Goal: Task Accomplishment & Management: Complete application form

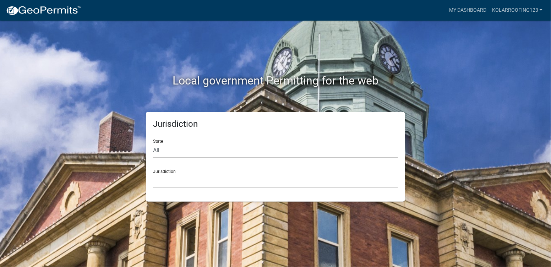
drag, startPoint x: 205, startPoint y: 149, endPoint x: 200, endPoint y: 157, distance: 9.1
click at [205, 149] on select "All [US_STATE] [US_STATE] [US_STATE] [US_STATE] [US_STATE] [US_STATE] [US_STATE…" at bounding box center [275, 150] width 245 height 15
select select "[US_STATE]"
click at [153, 143] on select "All [US_STATE] [US_STATE] [US_STATE] [US_STATE] [US_STATE] [US_STATE] [US_STATE…" at bounding box center [275, 150] width 245 height 15
click at [176, 172] on div "Jurisdiction City of [GEOGRAPHIC_DATA], [US_STATE] City of [GEOGRAPHIC_DATA], […" at bounding box center [275, 176] width 245 height 24
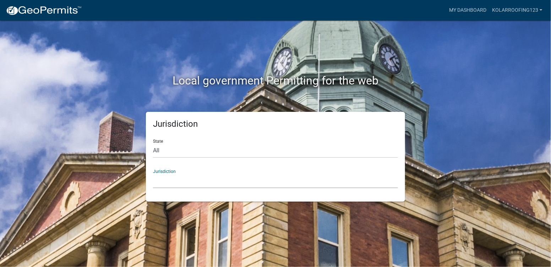
click at [173, 180] on select "City of [GEOGRAPHIC_DATA], [US_STATE] City of [GEOGRAPHIC_DATA], [US_STATE] Cit…" at bounding box center [275, 181] width 245 height 15
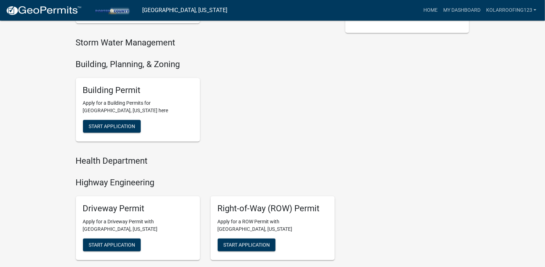
scroll to position [284, 0]
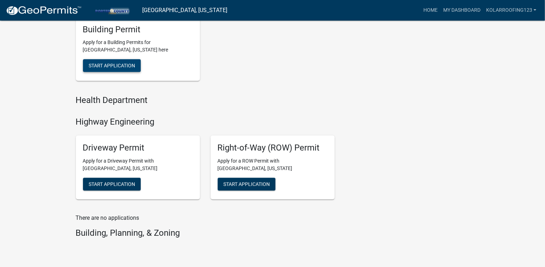
click at [123, 68] on button "Start Application" at bounding box center [112, 65] width 58 height 13
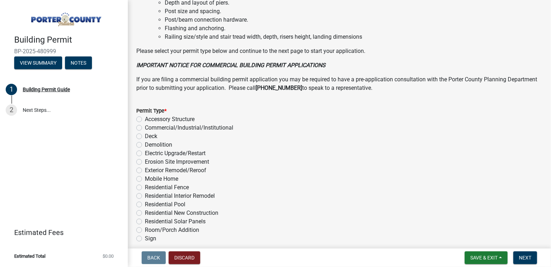
scroll to position [552, 0]
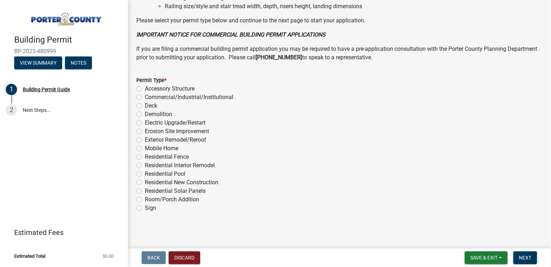
click at [185, 137] on label "Exterior Remodel/Reroof" at bounding box center [175, 140] width 61 height 9
click at [149, 137] on input "Exterior Remodel/Reroof" at bounding box center [147, 138] width 5 height 5
radio input "true"
click at [525, 259] on span "Next" at bounding box center [525, 258] width 12 height 6
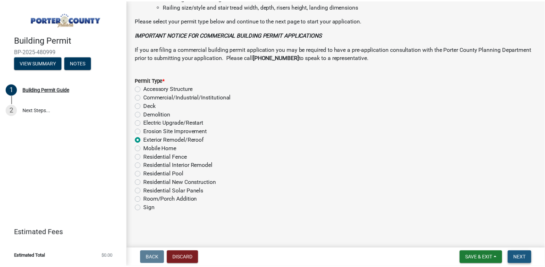
scroll to position [0, 0]
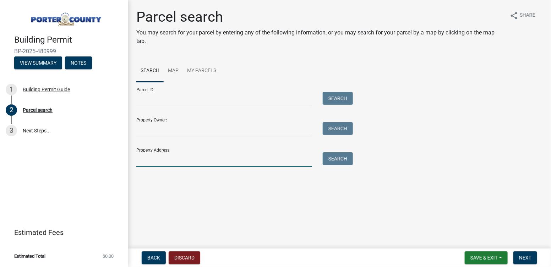
click at [208, 164] on input "Property Address:" at bounding box center [224, 159] width 176 height 15
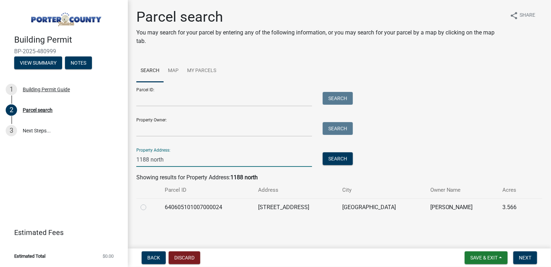
type input "1188 north"
click at [149, 203] on label at bounding box center [149, 203] width 0 height 0
click at [149, 206] on input "radio" at bounding box center [151, 205] width 5 height 5
radio input "true"
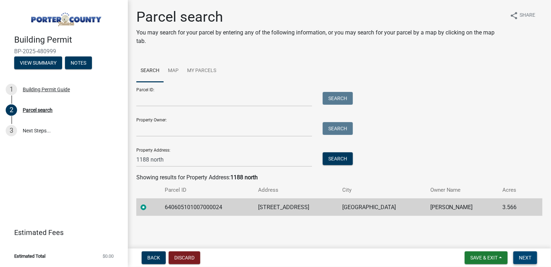
click at [518, 256] on button "Next" at bounding box center [525, 257] width 24 height 13
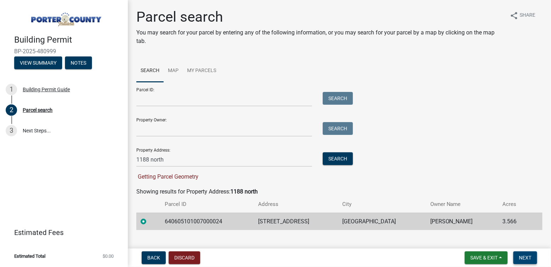
click at [518, 256] on button "Next" at bounding box center [525, 257] width 24 height 13
click at [337, 159] on button "Search" at bounding box center [338, 158] width 30 height 13
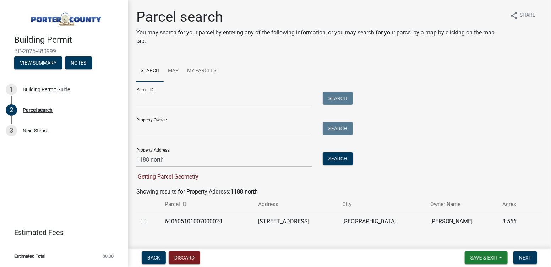
click at [149, 217] on label at bounding box center [149, 217] width 0 height 0
click at [149, 219] on input "radio" at bounding box center [151, 219] width 5 height 5
radio input "true"
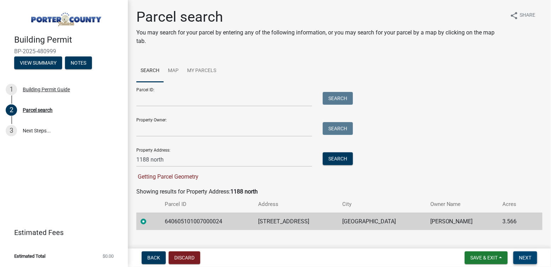
click at [529, 260] on span "Next" at bounding box center [525, 258] width 12 height 6
click at [528, 260] on span "Next" at bounding box center [525, 258] width 12 height 6
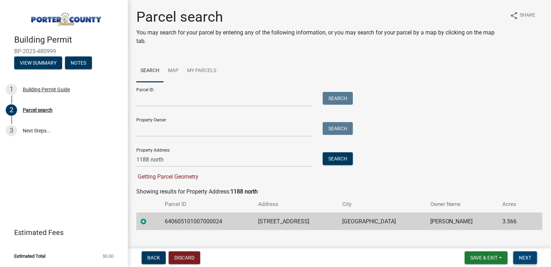
click at [528, 260] on span "Next" at bounding box center [525, 258] width 12 height 6
click at [526, 260] on span "Next" at bounding box center [525, 258] width 12 height 6
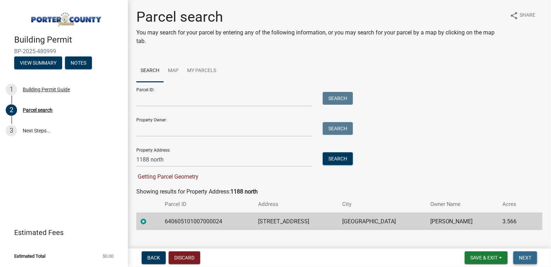
click at [526, 260] on span "Next" at bounding box center [525, 258] width 12 height 6
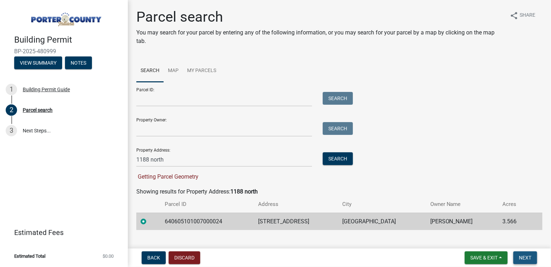
click at [526, 260] on span "Next" at bounding box center [525, 258] width 12 height 6
click at [526, 260] on button "Next" at bounding box center [525, 257] width 24 height 13
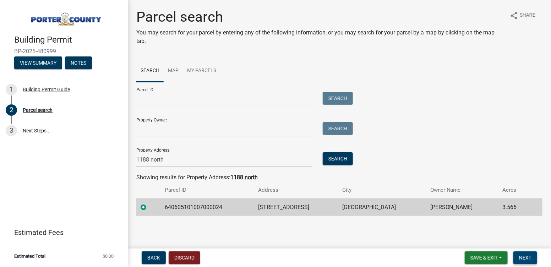
click at [527, 260] on button "Next" at bounding box center [525, 257] width 24 height 13
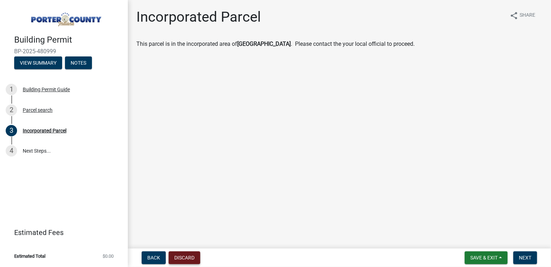
click at [193, 255] on button "Discard" at bounding box center [185, 257] width 32 height 13
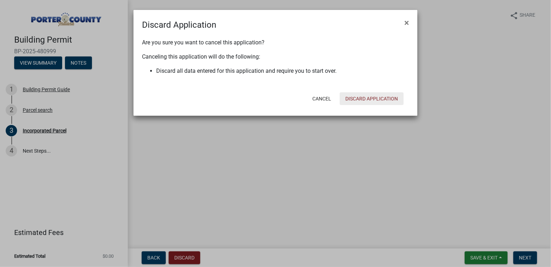
click at [360, 99] on button "Discard Application" at bounding box center [372, 98] width 64 height 13
